Goal: Navigation & Orientation: Find specific page/section

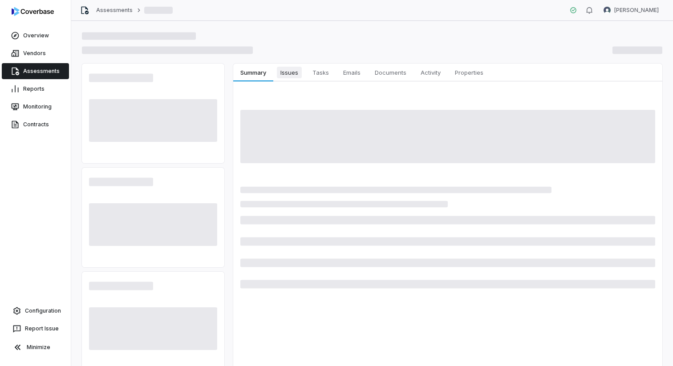
click at [294, 76] on span "Issues" at bounding box center [289, 73] width 25 height 12
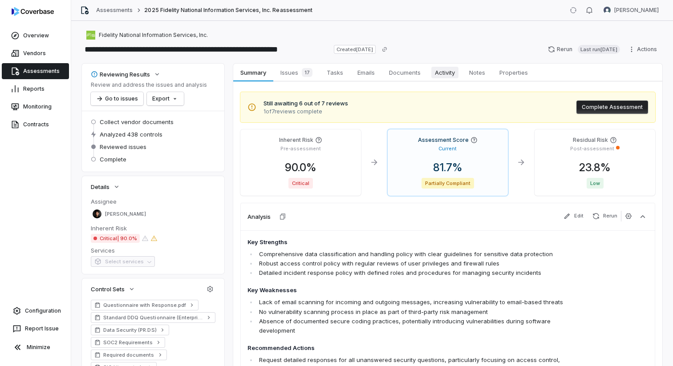
click at [453, 70] on span "Activity" at bounding box center [444, 73] width 27 height 12
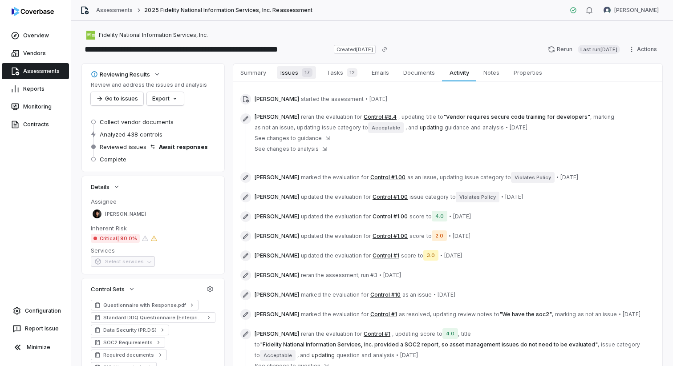
click at [277, 72] on span "Issues 17" at bounding box center [296, 72] width 39 height 12
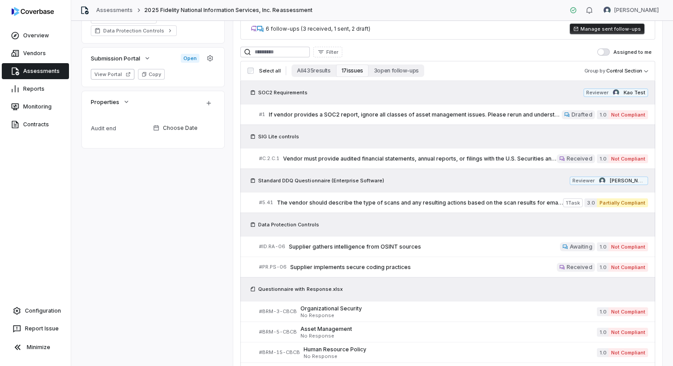
scroll to position [364, 0]
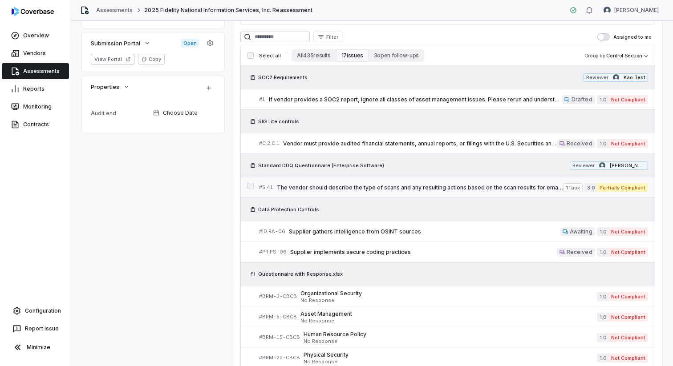
click at [366, 189] on span "The vendor should describe the type of scans and any resulting actions based on…" at bounding box center [420, 187] width 286 height 7
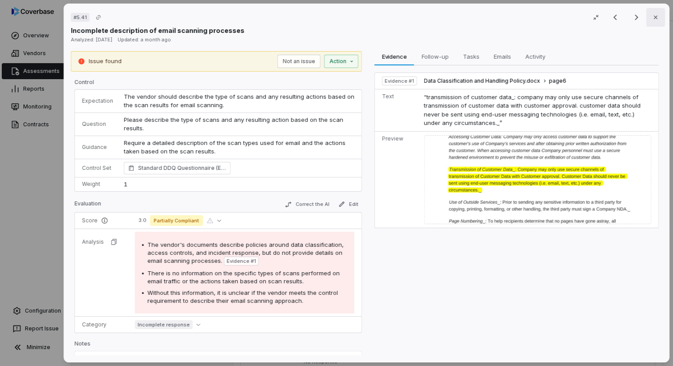
click at [655, 18] on icon "button" at bounding box center [655, 17] width 7 height 7
